Goal: Go to known website: Go to known website

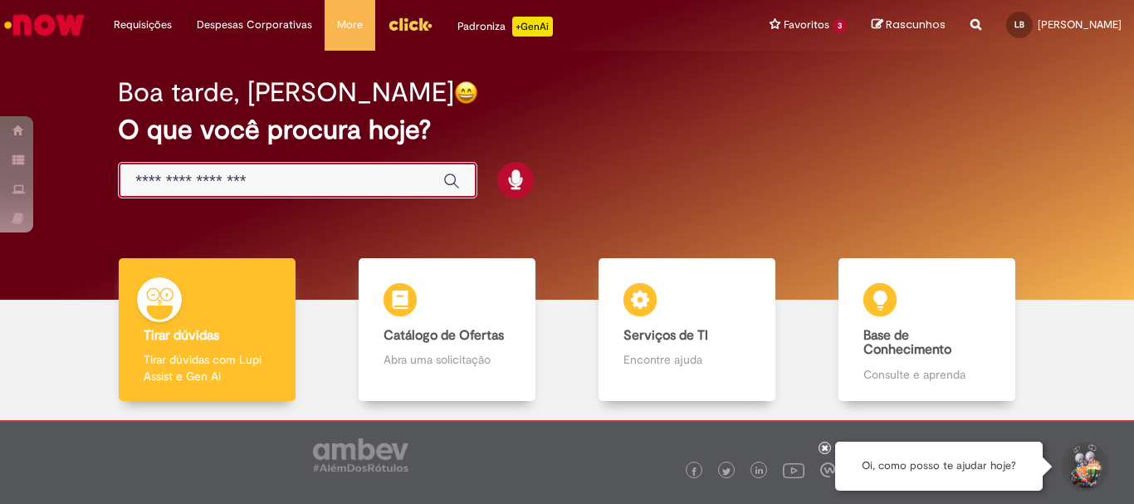
click at [210, 177] on input "Basta digitar aqui" at bounding box center [280, 181] width 291 height 19
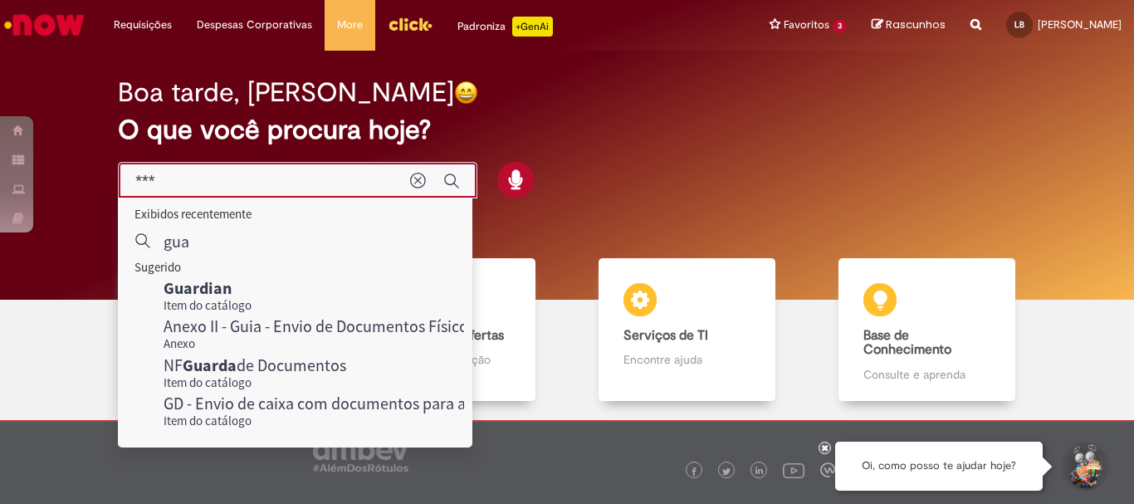
type input "****"
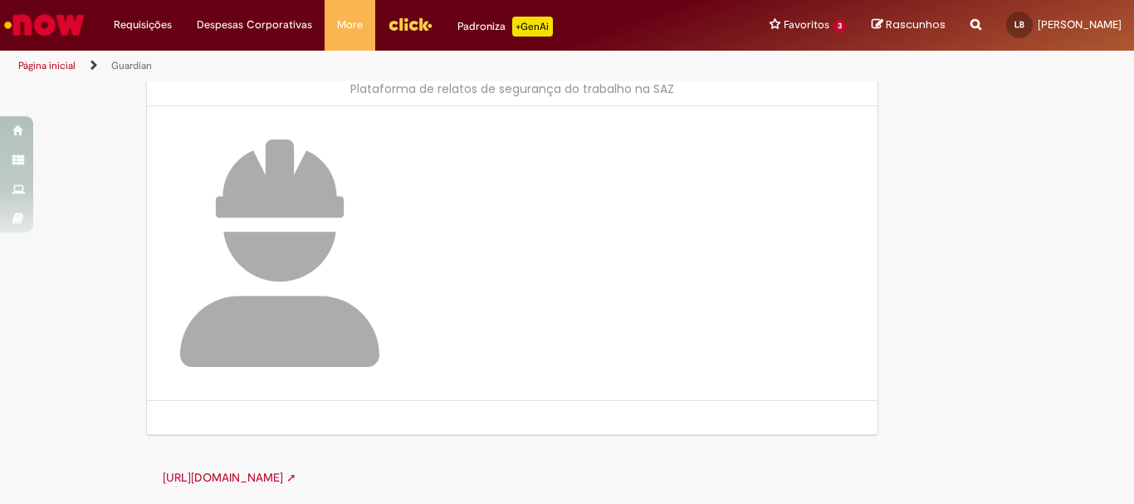
scroll to position [82, 0]
click at [258, 291] on img at bounding box center [279, 253] width 199 height 227
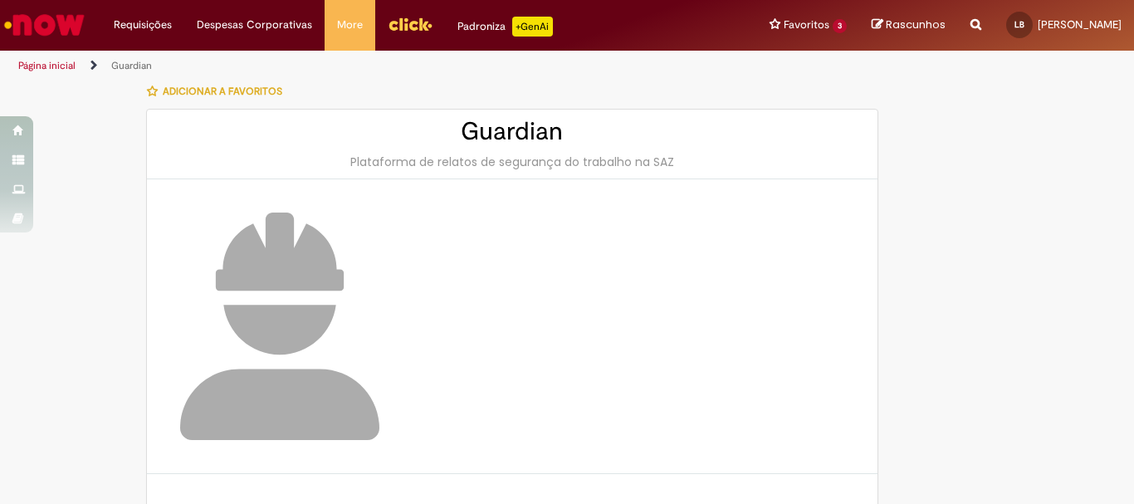
scroll to position [0, 0]
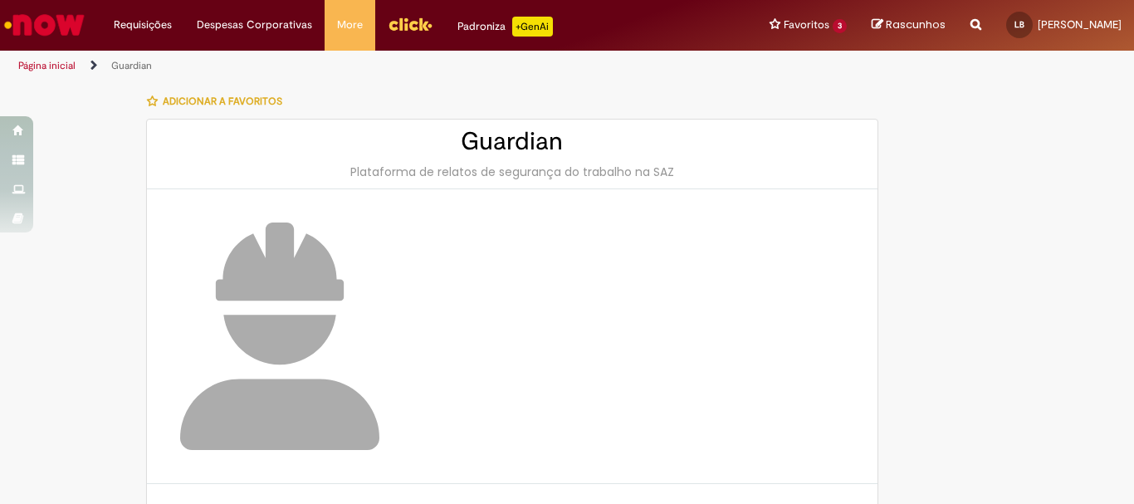
click at [228, 247] on img at bounding box center [279, 335] width 199 height 227
click at [550, 139] on h2 "Guardian" at bounding box center [512, 141] width 697 height 27
click at [516, 129] on h2 "Guardian" at bounding box center [512, 141] width 697 height 27
drag, startPoint x: 1121, startPoint y: 149, endPoint x: 1114, endPoint y: 282, distance: 133.0
click at [1114, 282] on div "LupiAssist +GenAI Digite a sua dúvida ou escolha uma opção a seguir ****** Oi, …" at bounding box center [567, 335] width 1134 height 504
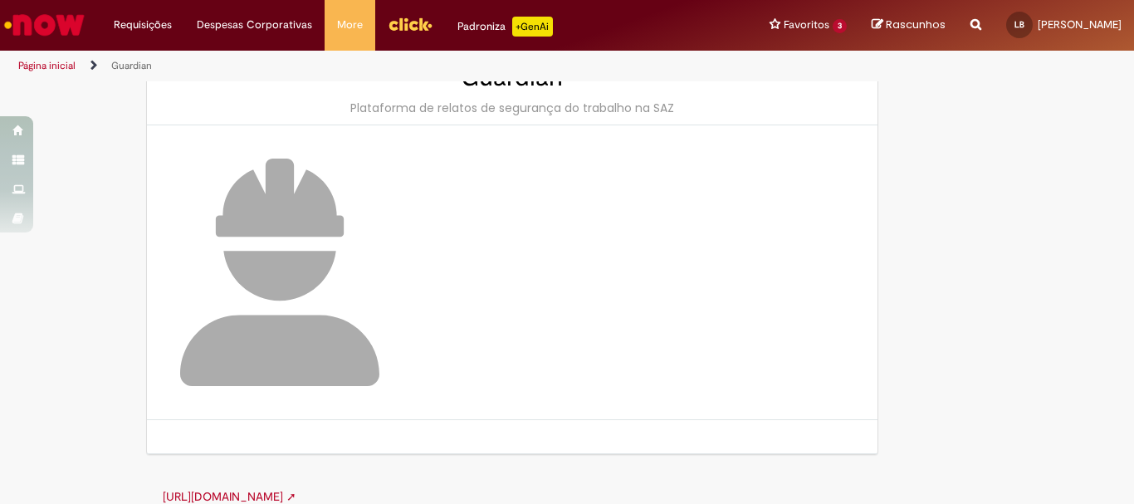
scroll to position [83, 0]
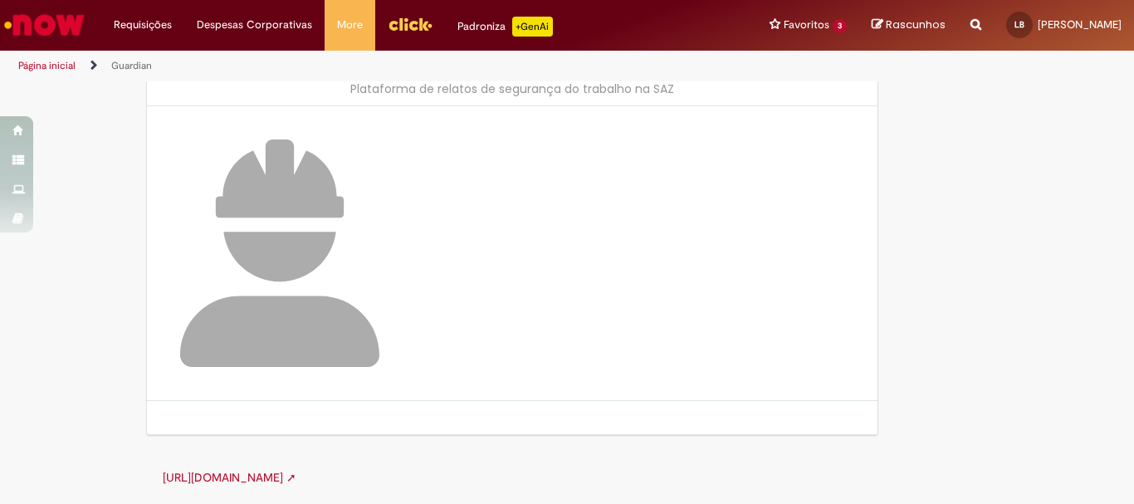
click at [218, 473] on link "[URL][DOMAIN_NAME] ➚" at bounding box center [230, 477] width 134 height 15
